Goal: Share content: Share content

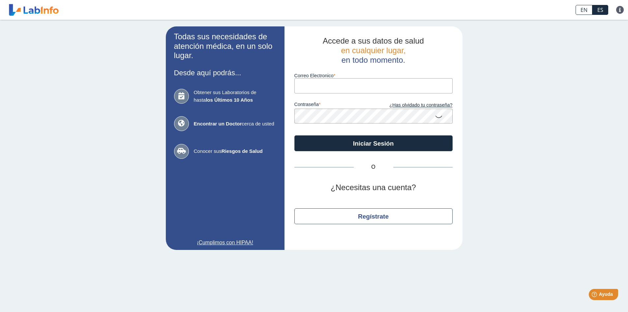
click at [310, 84] on input "Correo Electronico" at bounding box center [374, 85] width 158 height 15
type input "[EMAIL_ADDRESS][DOMAIN_NAME]"
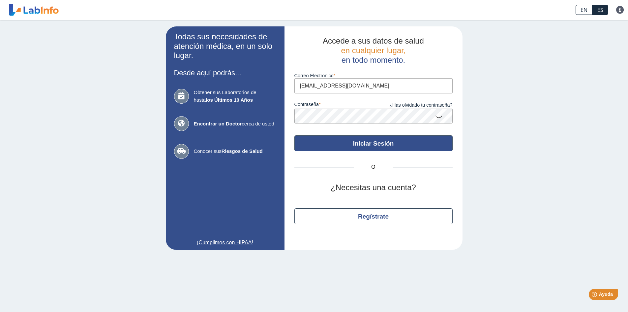
click at [367, 146] on button "Iniciar Sesión" at bounding box center [374, 143] width 158 height 16
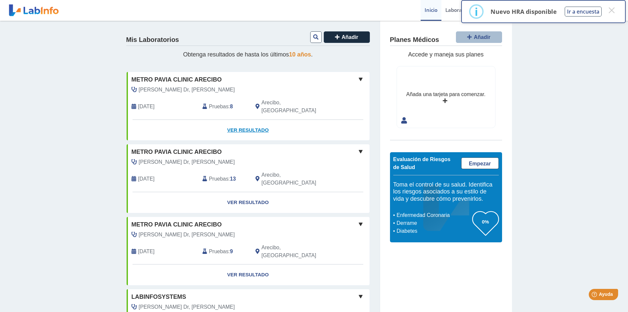
click at [244, 121] on link "Ver Resultado" at bounding box center [248, 130] width 243 height 21
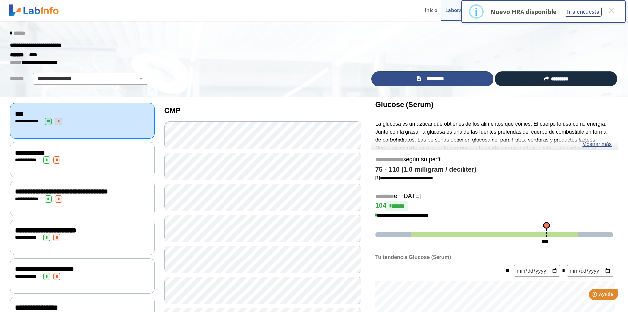
click at [429, 78] on span "*********" at bounding box center [435, 79] width 24 height 8
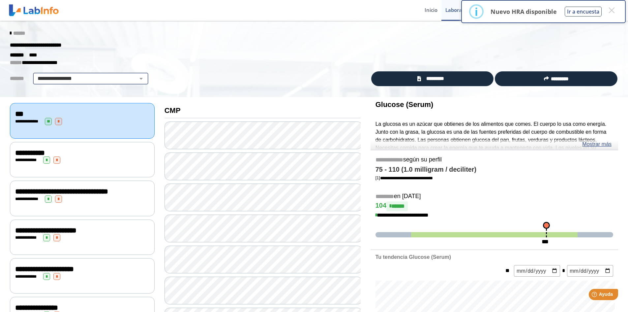
click at [132, 81] on select "**********" at bounding box center [91, 79] width 112 height 8
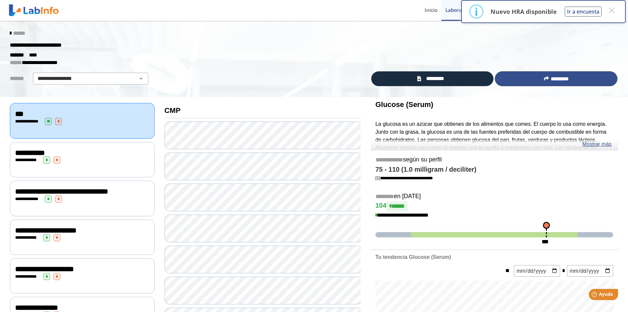
click at [552, 81] on span "*********" at bounding box center [560, 78] width 18 height 5
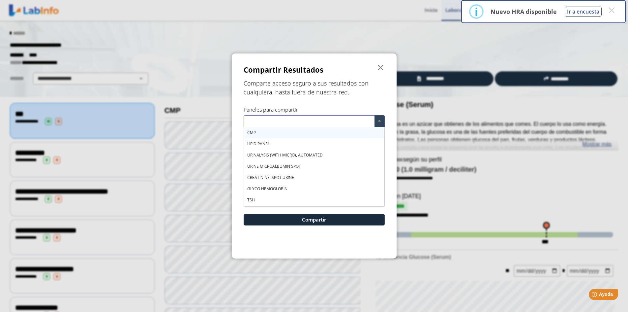
click at [271, 119] on input "text" at bounding box center [310, 122] width 128 height 10
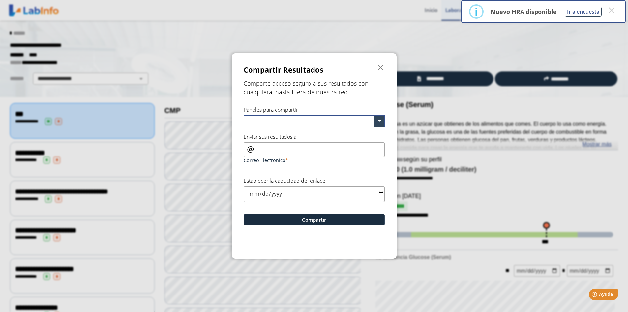
click at [366, 103] on form "Compartir Resultados  Comparte acceso seguro a sus resultados con cualquiera, …" at bounding box center [314, 155] width 165 height 205
click at [379, 122] on span at bounding box center [380, 120] width 10 height 11
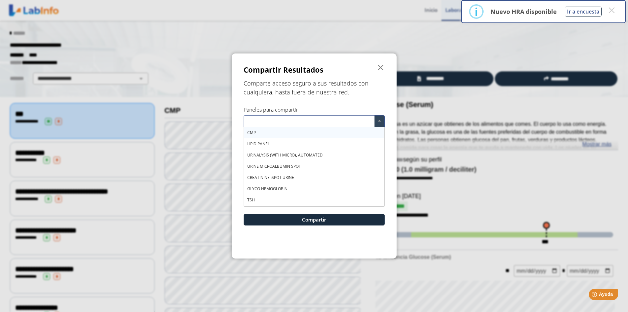
click at [303, 134] on div "CMP" at bounding box center [314, 132] width 141 height 11
click at [296, 145] on div "LIPID PANEL" at bounding box center [314, 143] width 141 height 11
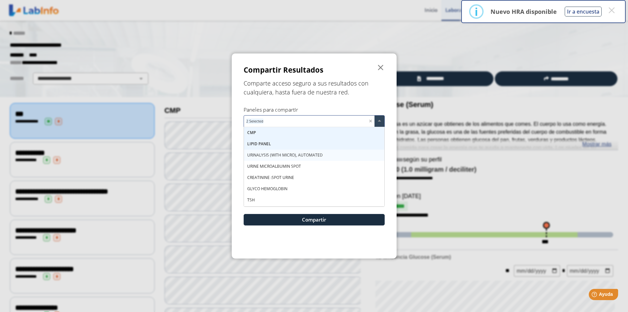
click at [298, 155] on span "URINALYSIS (WITH MICRO), AUTOMATED" at bounding box center [285, 155] width 76 height 6
click at [298, 165] on span "URINE MICROALBUMIN SPOT" at bounding box center [274, 166] width 54 height 6
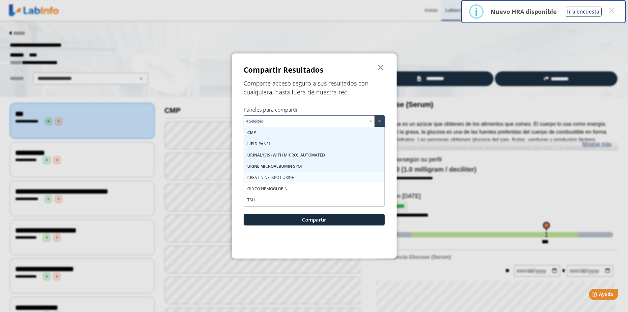
click at [290, 175] on span "CREATININE :SPOT URINE" at bounding box center [270, 178] width 47 height 6
click at [284, 188] on span "GLYCO HEMOGLOBIN" at bounding box center [267, 189] width 40 height 6
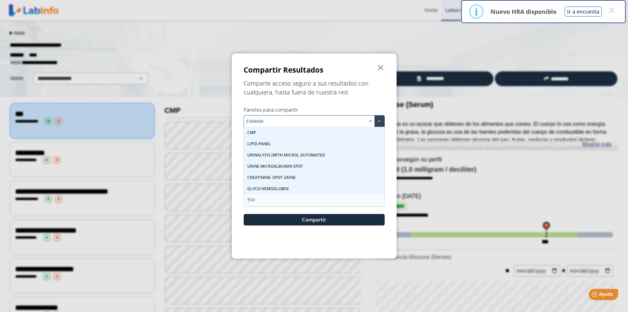
click at [269, 197] on div "TSH" at bounding box center [314, 199] width 141 height 11
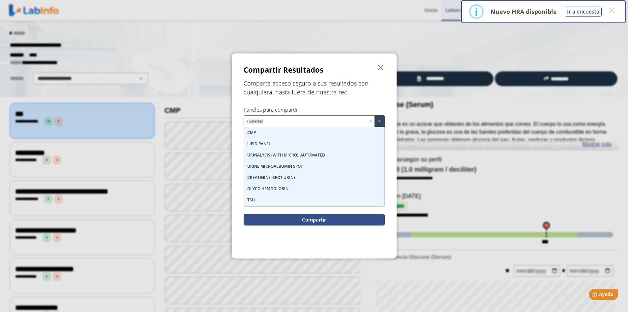
click at [318, 222] on button "Compartir" at bounding box center [314, 220] width 141 height 12
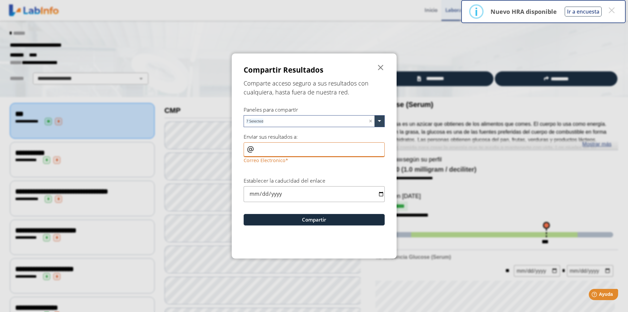
click at [261, 152] on input "Correo Electronico" at bounding box center [314, 149] width 141 height 15
click at [256, 149] on input "cgorraca.1409@hotmail.com" at bounding box center [314, 149] width 141 height 15
type input "cgorraca.1409@hotmail.com"
click at [255, 194] on input "date" at bounding box center [314, 194] width 141 height 16
click at [382, 193] on input "date" at bounding box center [314, 194] width 141 height 16
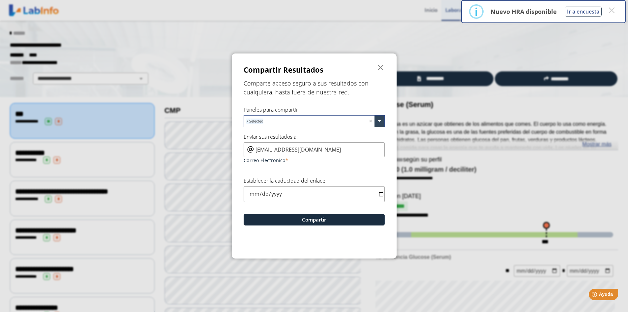
type input "2025-08-22"
click at [313, 219] on button "Compartir" at bounding box center [314, 220] width 141 height 12
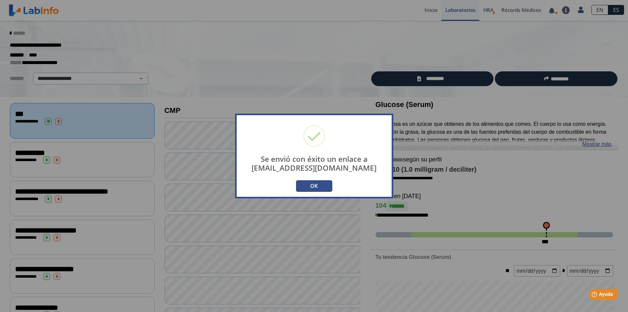
click at [316, 188] on button "OK" at bounding box center [314, 186] width 36 height 12
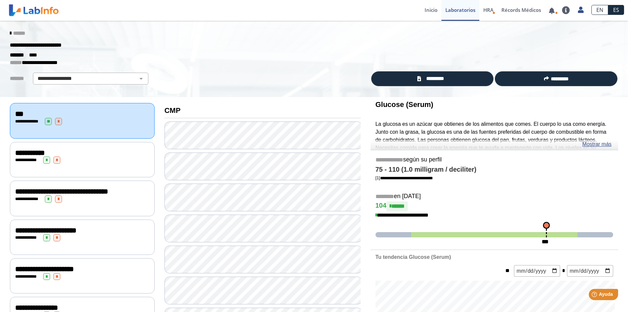
click at [90, 156] on div "**********" at bounding box center [82, 159] width 134 height 7
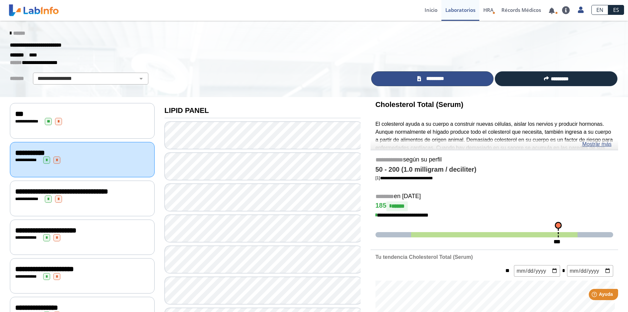
click at [438, 78] on span "*********" at bounding box center [435, 79] width 24 height 8
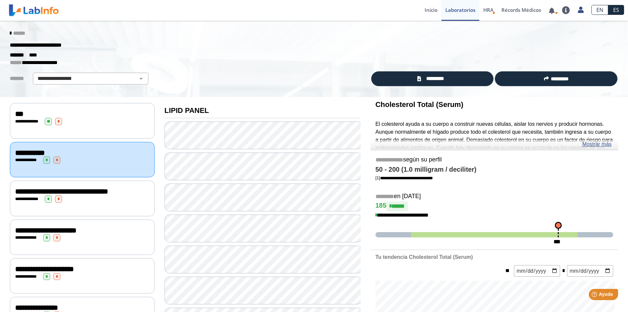
click at [84, 194] on span "**********" at bounding box center [61, 191] width 93 height 7
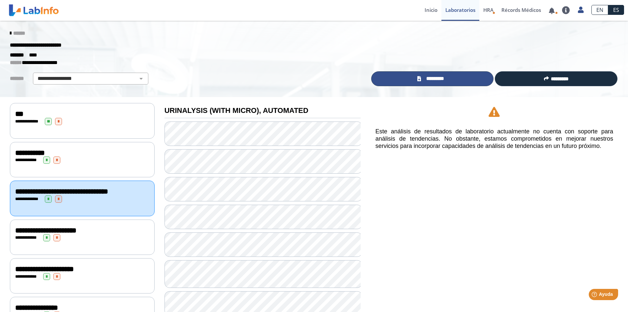
click at [436, 81] on span "*********" at bounding box center [435, 79] width 24 height 8
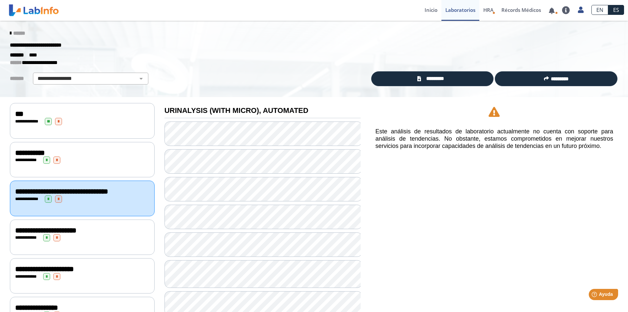
click at [43, 241] on span "*" at bounding box center [46, 237] width 7 height 7
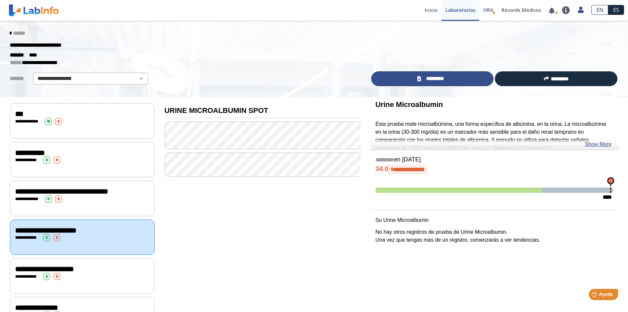
click at [436, 76] on span "*********" at bounding box center [435, 79] width 24 height 8
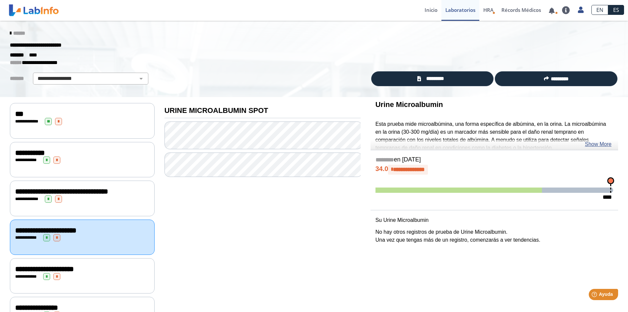
click at [68, 152] on div "**********" at bounding box center [82, 153] width 134 height 8
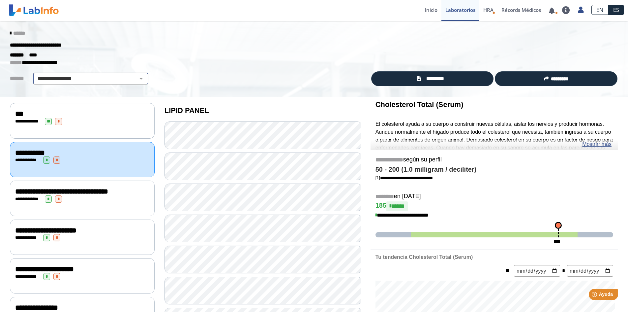
click at [132, 80] on select "**********" at bounding box center [91, 79] width 112 height 8
click at [251, 73] on div "**********" at bounding box center [185, 79] width 361 height 12
click at [10, 34] on icon at bounding box center [10, 33] width 1 height 5
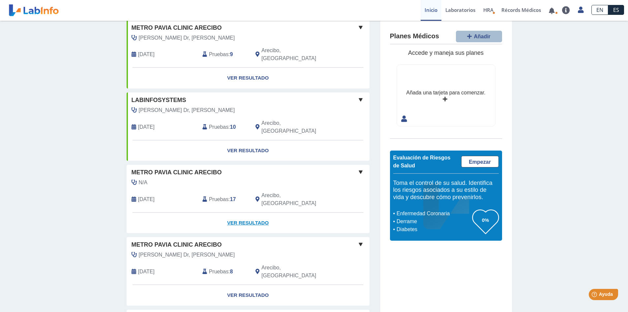
scroll to position [132, 0]
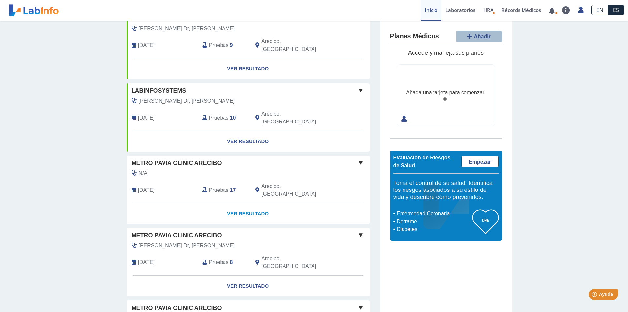
click at [231, 203] on link "Ver Resultado" at bounding box center [248, 213] width 243 height 21
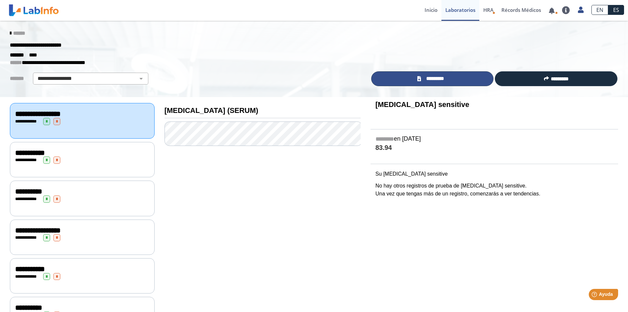
click at [421, 80] on link "*********" at bounding box center [432, 78] width 123 height 15
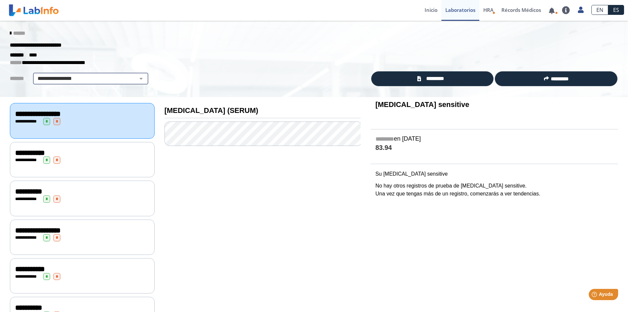
click at [133, 80] on select "**********" at bounding box center [91, 79] width 112 height 8
click at [10, 32] on icon at bounding box center [10, 33] width 1 height 5
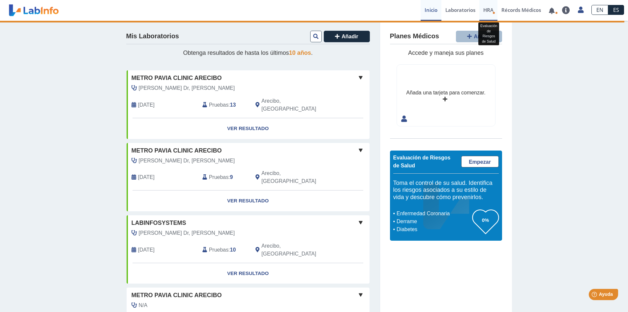
click at [489, 12] on span "HRA" at bounding box center [489, 10] width 10 height 7
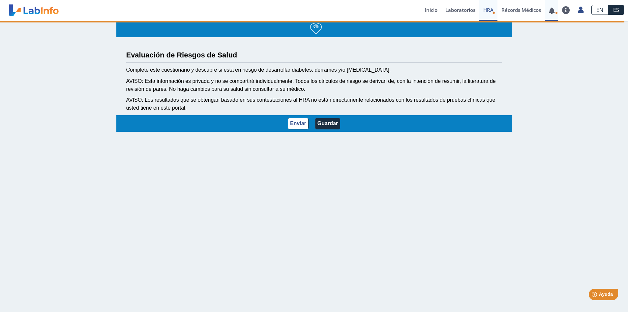
click at [551, 11] on link at bounding box center [552, 10] width 14 height 5
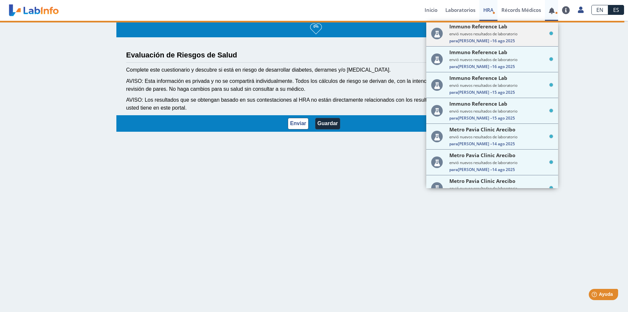
click at [506, 40] on span "Para Mailyn R. – 16 ago 2025" at bounding box center [502, 41] width 104 height 6
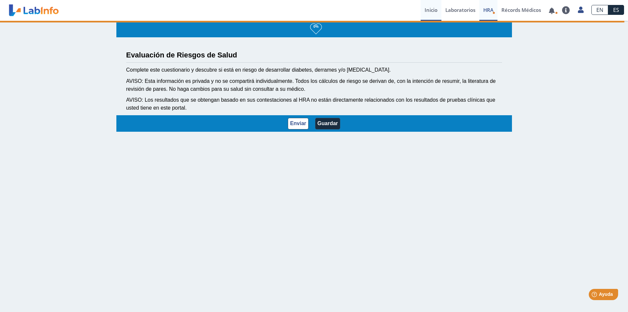
click at [435, 11] on link "Inicio" at bounding box center [431, 10] width 21 height 21
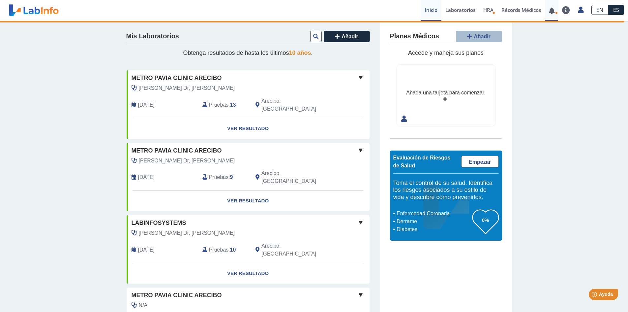
click at [555, 12] on link at bounding box center [552, 10] width 14 height 5
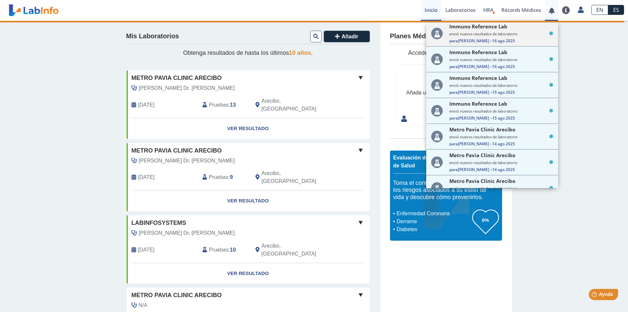
click at [533, 38] on span "Para Mailyn R. – 16 ago 2025" at bounding box center [502, 41] width 104 height 6
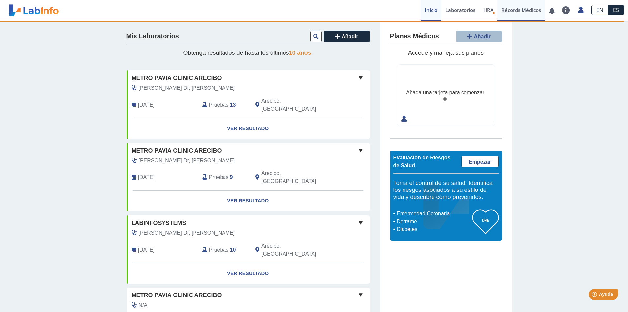
click at [520, 10] on link "Récords Médicos" at bounding box center [522, 10] width 48 height 21
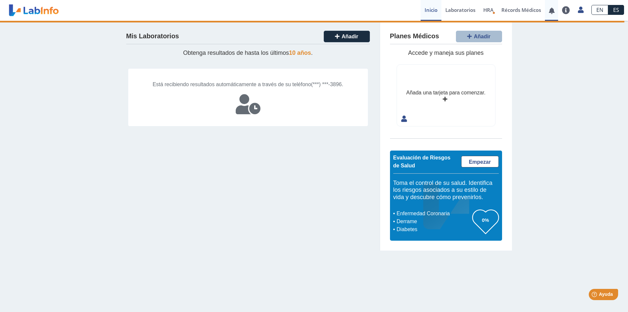
click at [550, 12] on link at bounding box center [552, 10] width 14 height 5
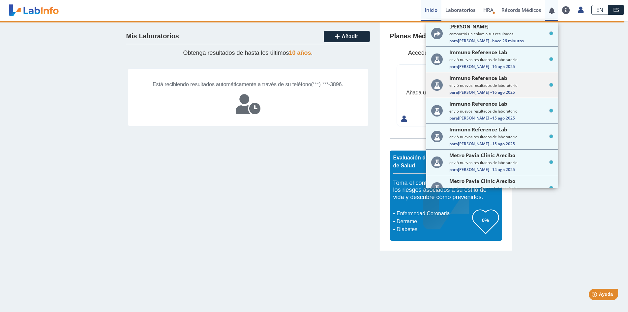
click at [492, 83] on small "envió nuevos resultados de laboratorio" at bounding box center [502, 85] width 104 height 5
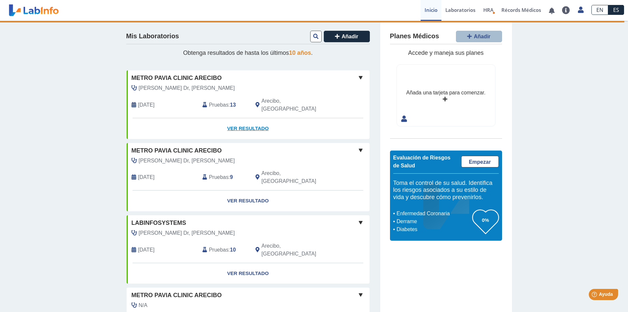
scroll to position [33, 0]
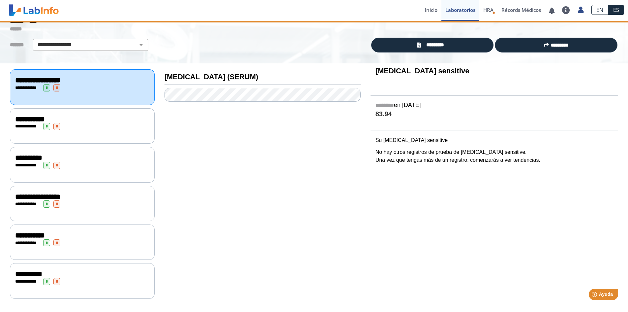
scroll to position [30, 0]
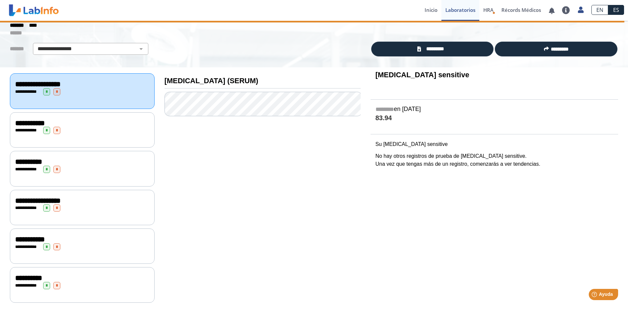
click at [20, 90] on span "**********" at bounding box center [27, 91] width 18 height 4
click at [85, 99] on div "**********" at bounding box center [82, 90] width 145 height 35
click at [455, 52] on link "*********" at bounding box center [432, 49] width 123 height 15
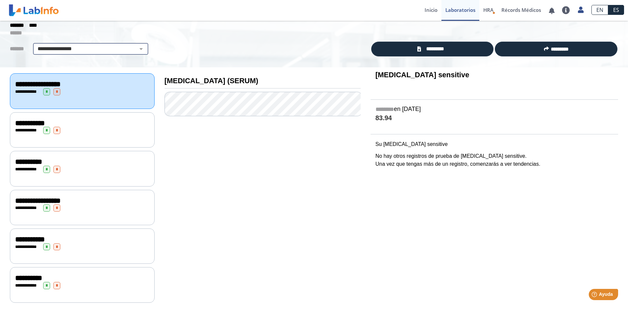
click at [92, 52] on select "**********" at bounding box center [91, 49] width 112 height 8
click at [35, 45] on select "**********" at bounding box center [91, 49] width 112 height 8
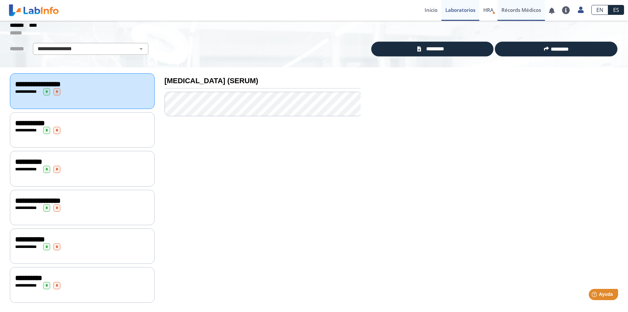
click at [516, 11] on link "Récords Médicos" at bounding box center [522, 10] width 48 height 21
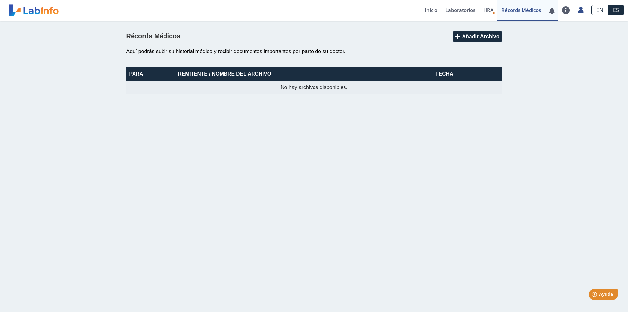
click at [550, 10] on link at bounding box center [552, 10] width 14 height 5
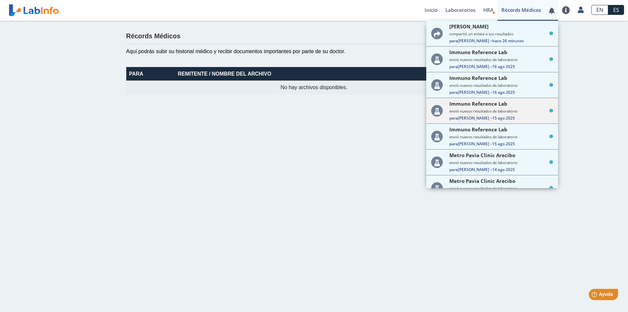
click at [491, 112] on small "envió nuevos resultados de laboratorio" at bounding box center [502, 111] width 104 height 5
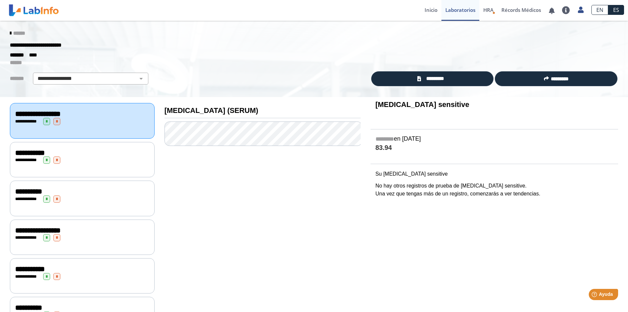
click at [10, 31] on icon at bounding box center [10, 33] width 1 height 5
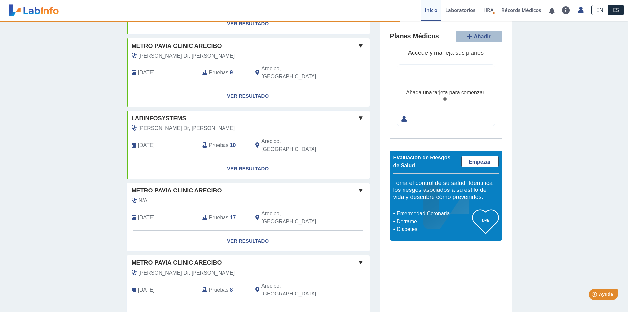
scroll to position [99, 0]
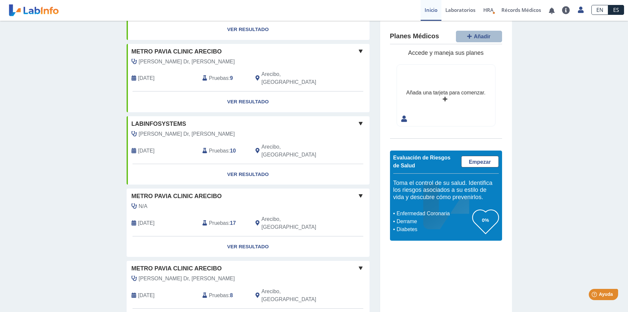
click at [358, 192] on span at bounding box center [361, 196] width 8 height 8
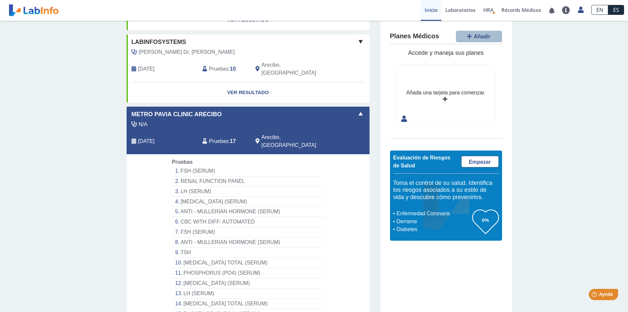
scroll to position [165, 0]
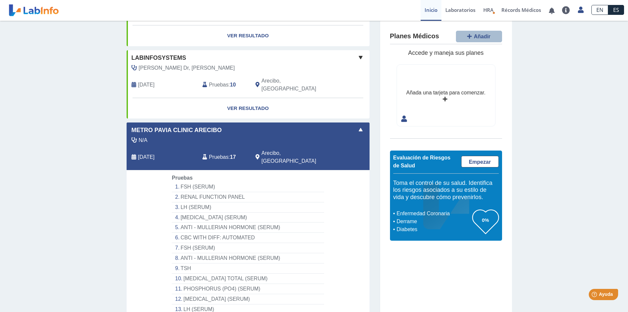
click at [550, 108] on div "Mis Laboratorios Añadir Obtenga resultados de hasta los últimos 10 años . Metro…" at bounding box center [314, 202] width 628 height 692
click at [246, 98] on link "Ver Resultado" at bounding box center [248, 108] width 243 height 21
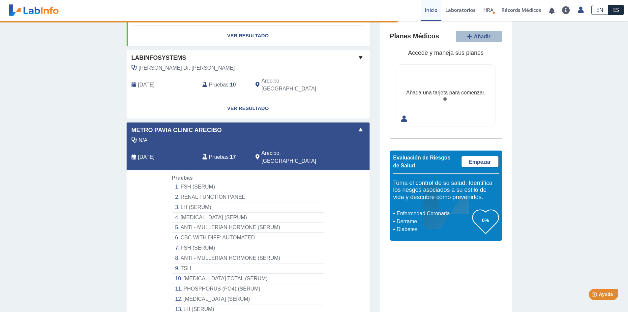
scroll to position [0, 0]
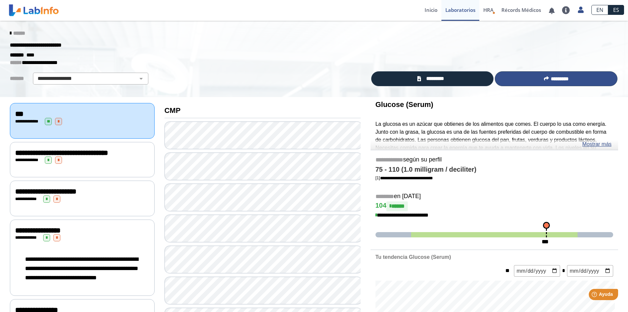
click at [544, 80] on icon at bounding box center [546, 78] width 5 height 5
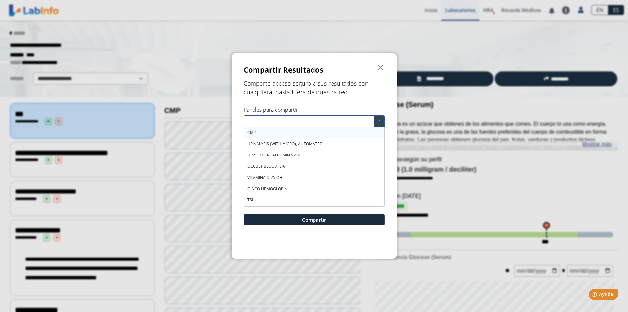
click at [279, 124] on input "text" at bounding box center [310, 122] width 128 height 10
click at [278, 122] on input "text" at bounding box center [310, 122] width 128 height 10
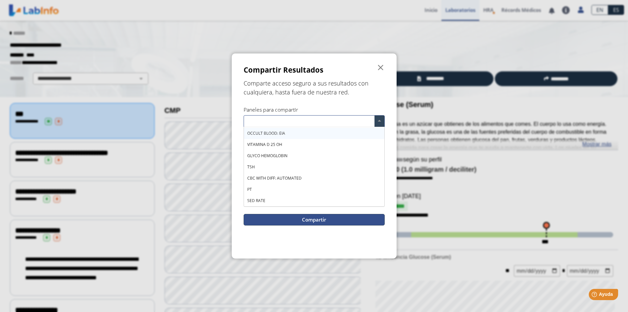
click at [308, 222] on button "Compartir" at bounding box center [314, 220] width 141 height 12
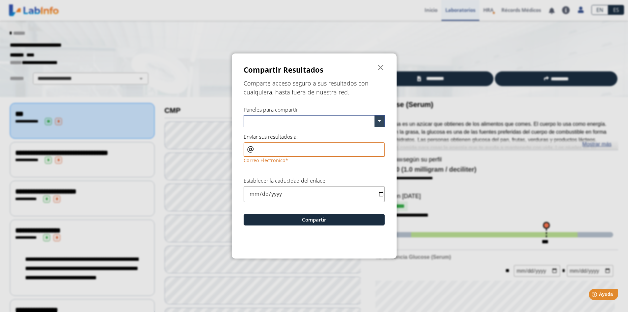
click at [275, 151] on input "Correo Electronico" at bounding box center [314, 149] width 141 height 15
type input "o"
type input "cgorraca.1409@hotmail.com"
click at [369, 194] on input "date" at bounding box center [314, 194] width 141 height 16
click at [383, 194] on input "date" at bounding box center [314, 194] width 141 height 16
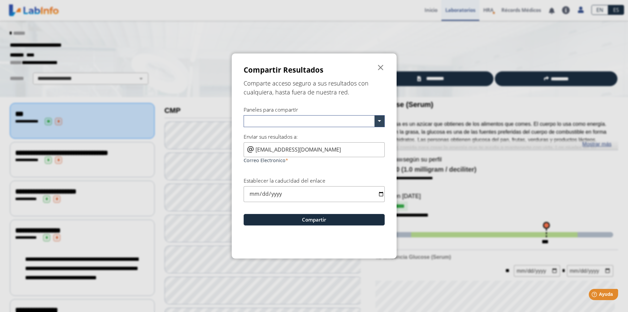
type input "2025-08-22"
click at [319, 219] on button "Compartir" at bounding box center [314, 220] width 141 height 12
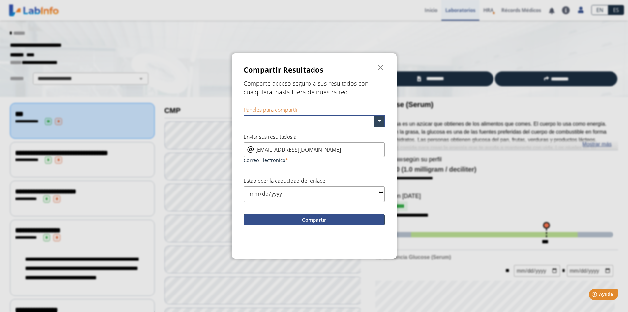
click at [319, 219] on button "Compartir" at bounding box center [314, 220] width 141 height 12
click at [306, 216] on button "Compartir" at bounding box center [314, 220] width 141 height 12
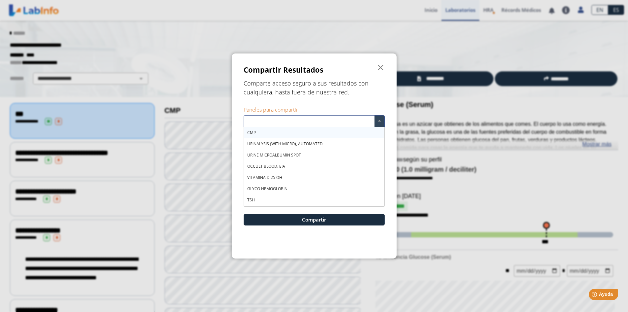
click at [380, 121] on span at bounding box center [380, 120] width 10 height 11
click at [273, 133] on div "CMP" at bounding box center [314, 132] width 141 height 11
click at [275, 141] on span "URINALYSIS (WITH MICRO), AUTOMATED" at bounding box center [285, 144] width 76 height 6
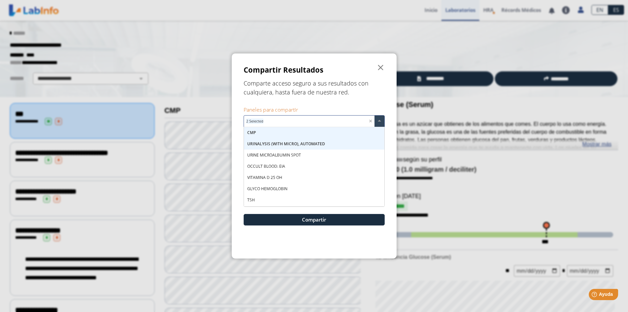
click at [274, 149] on div "URINALYSIS (WITH MICRO), AUTOMATED" at bounding box center [314, 143] width 141 height 11
click at [273, 166] on span "OCCULT BLOOD: EIA" at bounding box center [266, 166] width 38 height 6
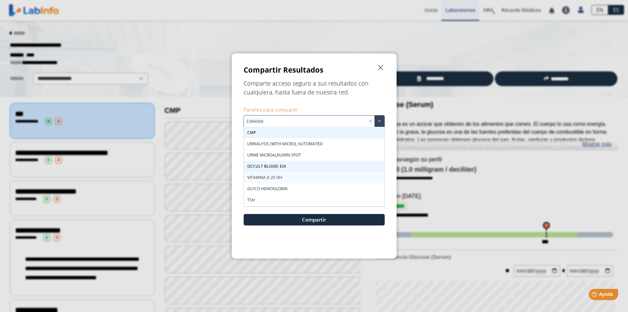
click at [273, 177] on span "VITAMINA D 25 OH" at bounding box center [264, 178] width 35 height 6
click at [272, 185] on div "GLYCO HEMOGLOBIN" at bounding box center [314, 188] width 141 height 11
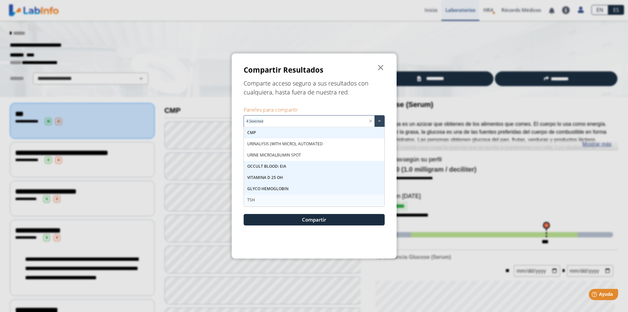
click at [261, 198] on div "TSH" at bounding box center [314, 199] width 141 height 11
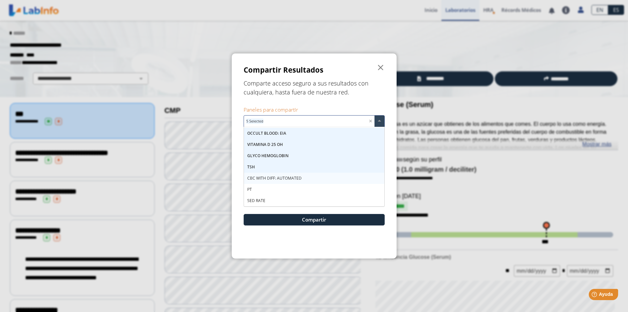
click at [288, 175] on div "CBC WITH DIFF: AUTOMATED" at bounding box center [314, 178] width 141 height 11
click at [265, 187] on div "PT" at bounding box center [314, 189] width 141 height 11
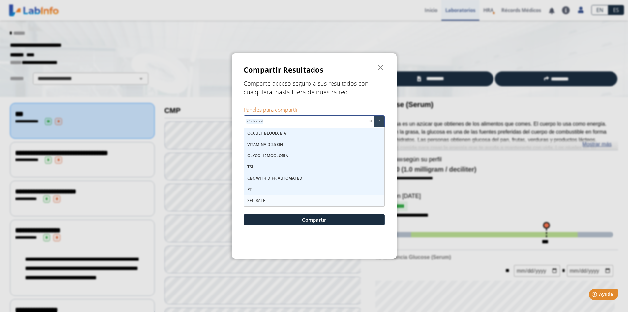
drag, startPoint x: 267, startPoint y: 201, endPoint x: 273, endPoint y: 202, distance: 5.5
click at [268, 201] on div "SED RATE" at bounding box center [314, 200] width 141 height 11
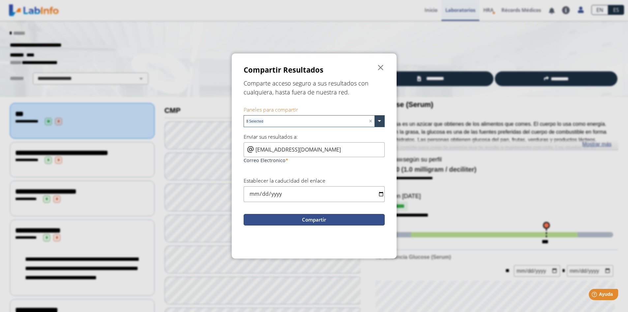
click at [302, 219] on button "Compartir" at bounding box center [314, 220] width 141 height 12
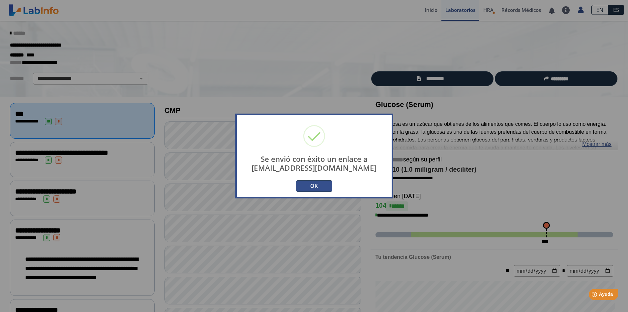
click at [316, 185] on button "OK" at bounding box center [314, 186] width 36 height 12
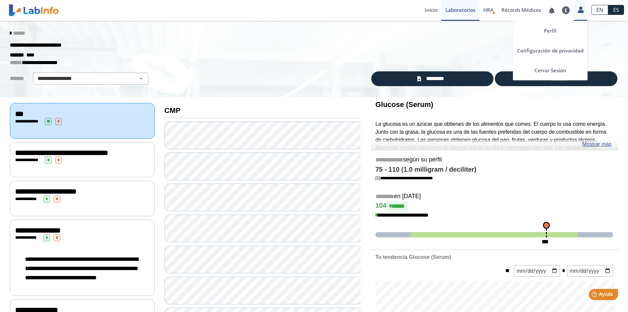
click at [583, 10] on icon at bounding box center [581, 9] width 6 height 5
click at [560, 70] on link "Cerrar Sesión" at bounding box center [550, 70] width 75 height 20
